Goal: Transaction & Acquisition: Purchase product/service

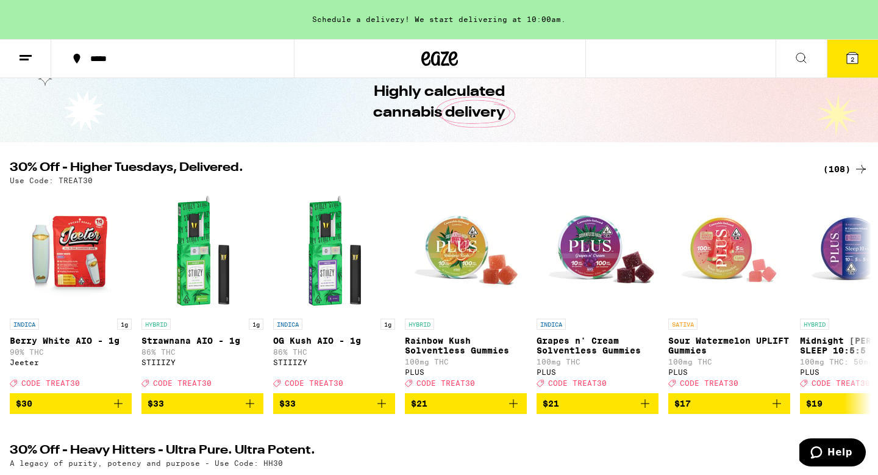
scroll to position [63, 0]
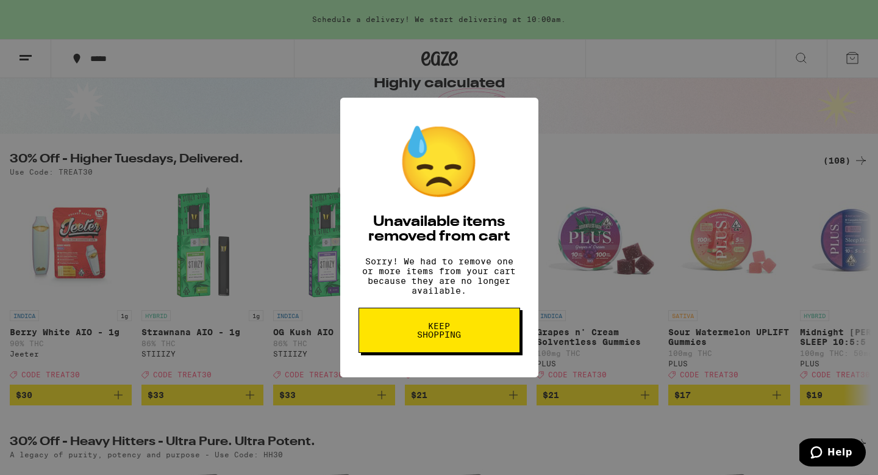
click at [400, 336] on button "Keep Shopping" at bounding box center [440, 329] width 162 height 45
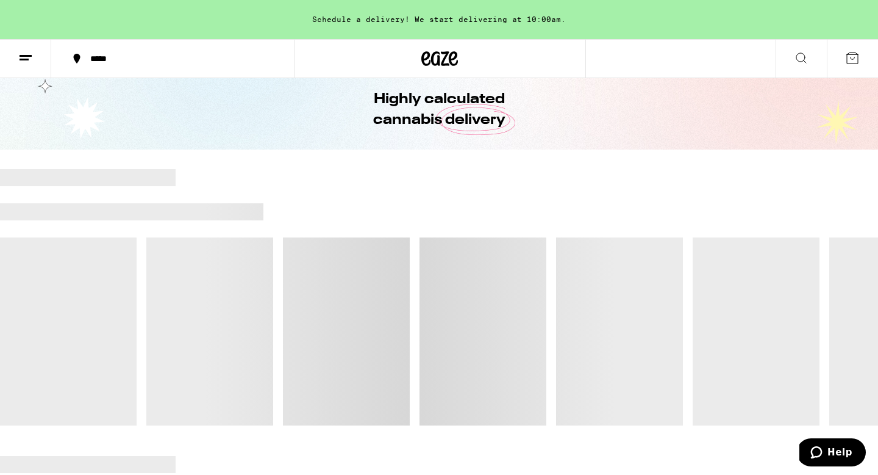
scroll to position [48, 0]
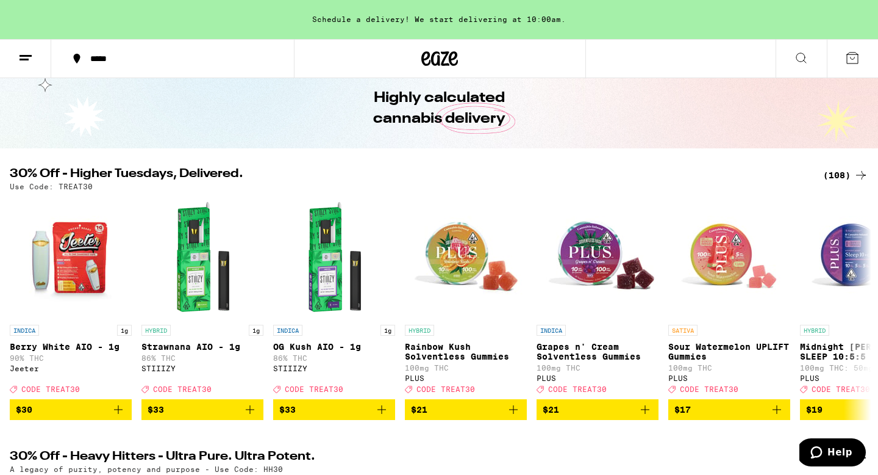
click at [864, 171] on icon at bounding box center [861, 175] width 15 height 15
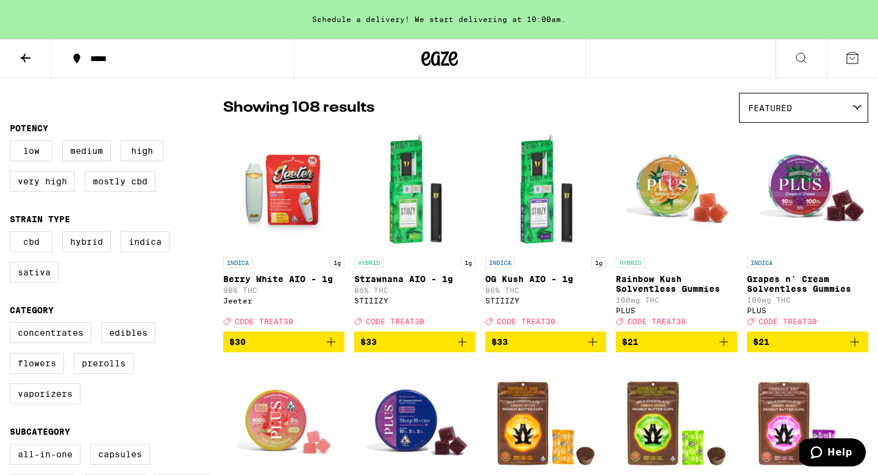
scroll to position [88, 0]
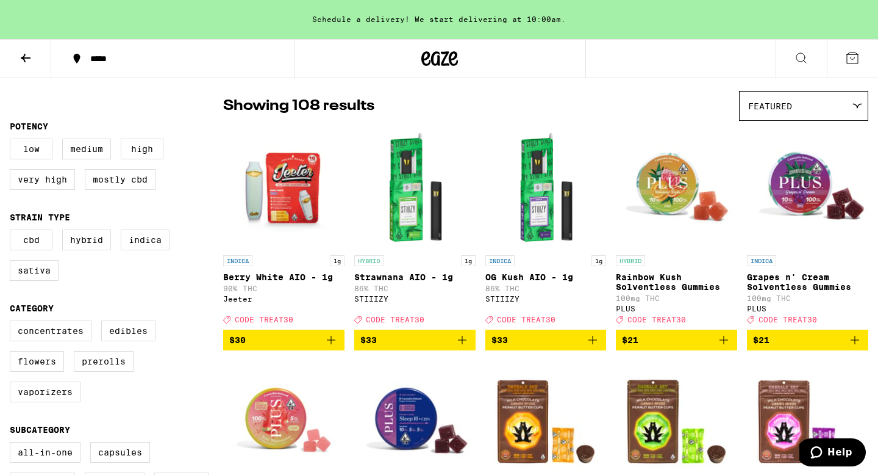
click at [336, 347] on icon "Add to bag" at bounding box center [331, 339] width 15 height 15
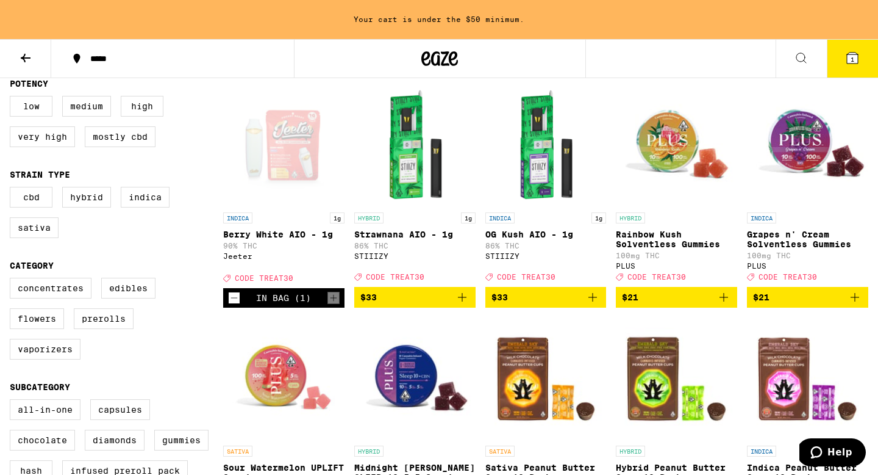
scroll to position [151, 0]
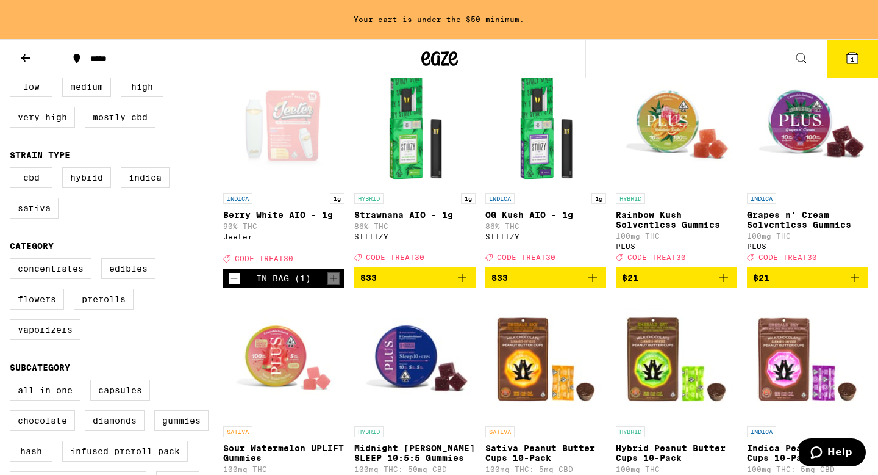
click at [595, 282] on icon "Add to bag" at bounding box center [593, 277] width 15 height 15
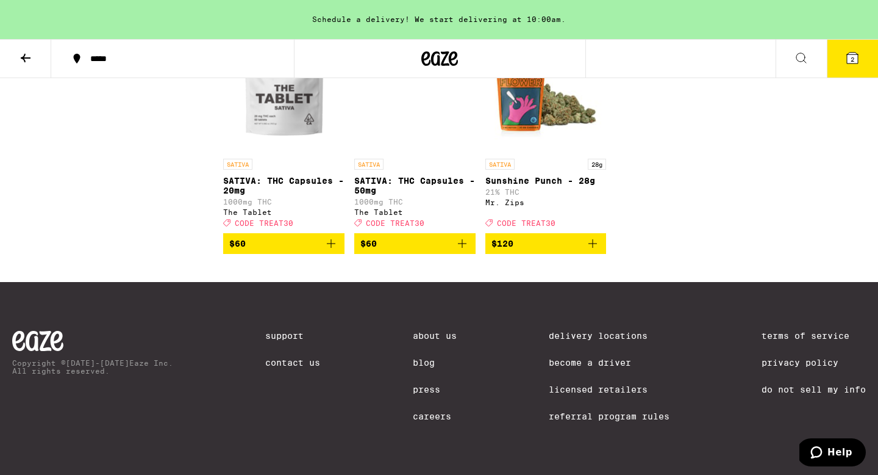
scroll to position [5136, 0]
click at [858, 59] on icon at bounding box center [852, 57] width 11 height 11
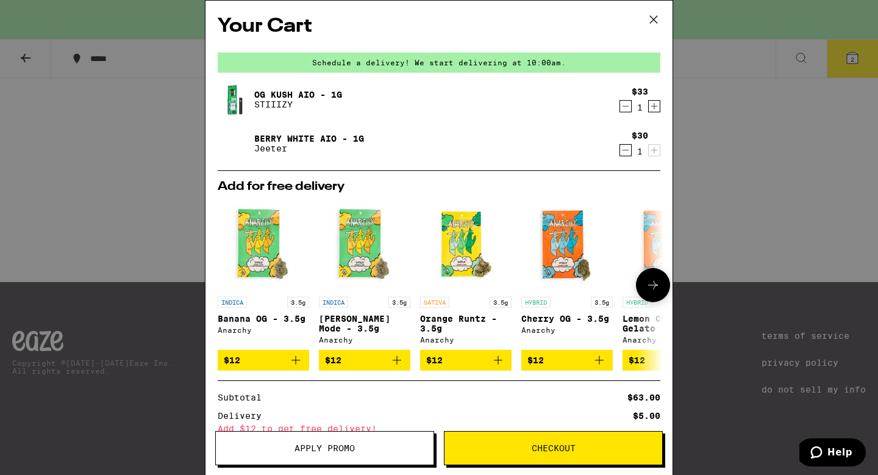
scroll to position [118, 0]
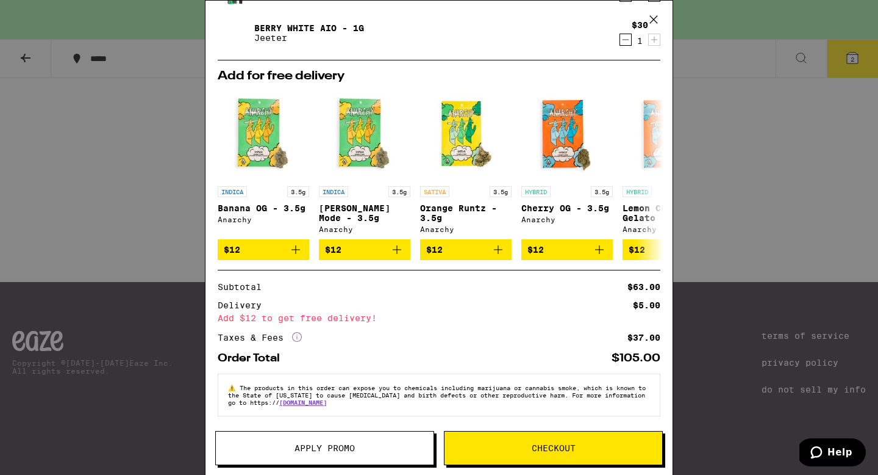
click at [328, 448] on span "Apply Promo" at bounding box center [325, 447] width 60 height 9
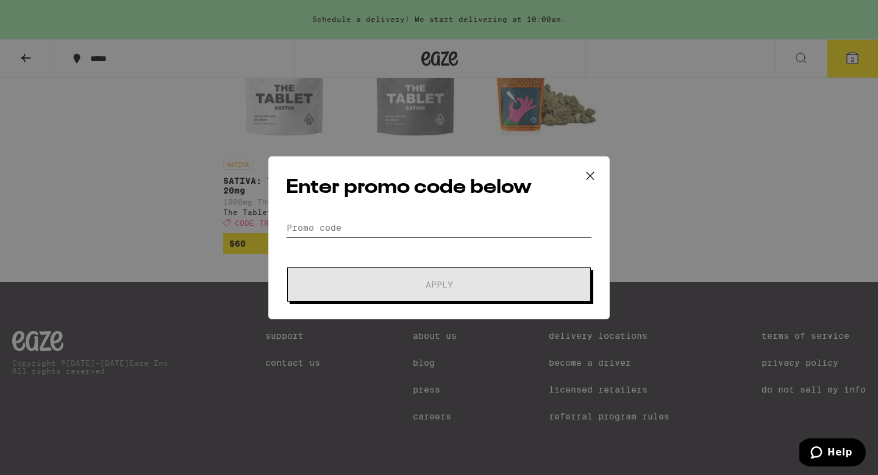
click at [351, 231] on input "Promo Code" at bounding box center [439, 227] width 306 height 18
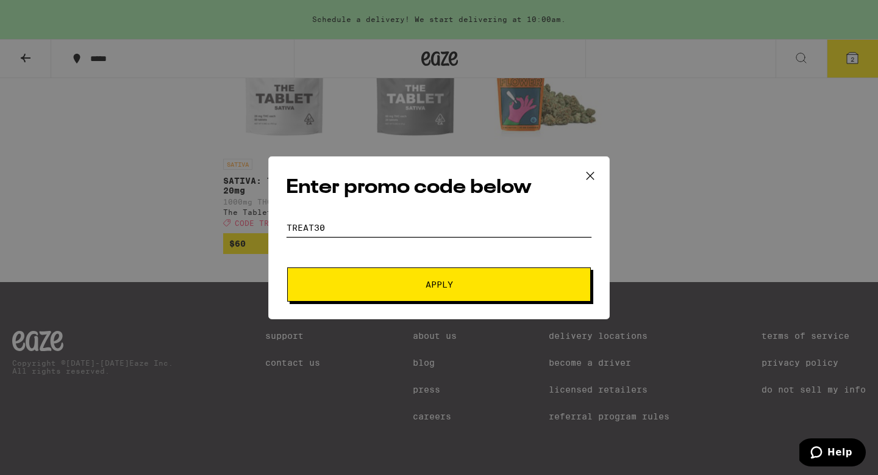
type input "treat30"
click at [406, 280] on span "Apply" at bounding box center [439, 284] width 220 height 9
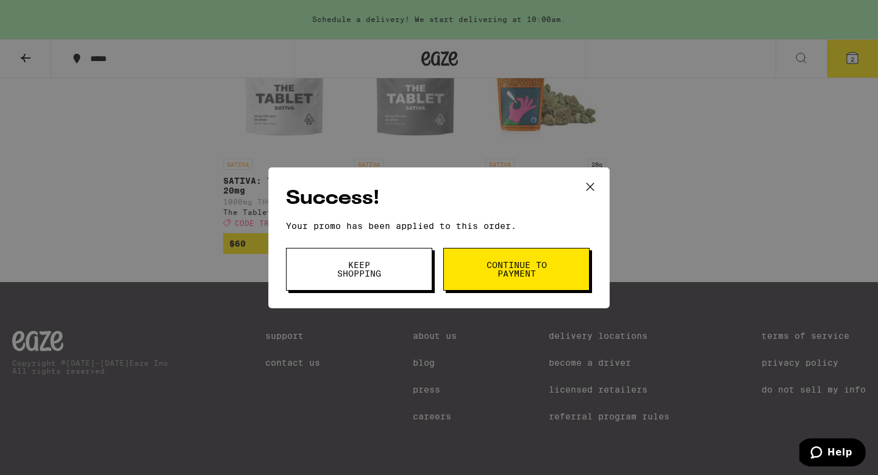
click at [547, 265] on span "Continue to payment" at bounding box center [517, 268] width 62 height 17
